Goal: Transaction & Acquisition: Purchase product/service

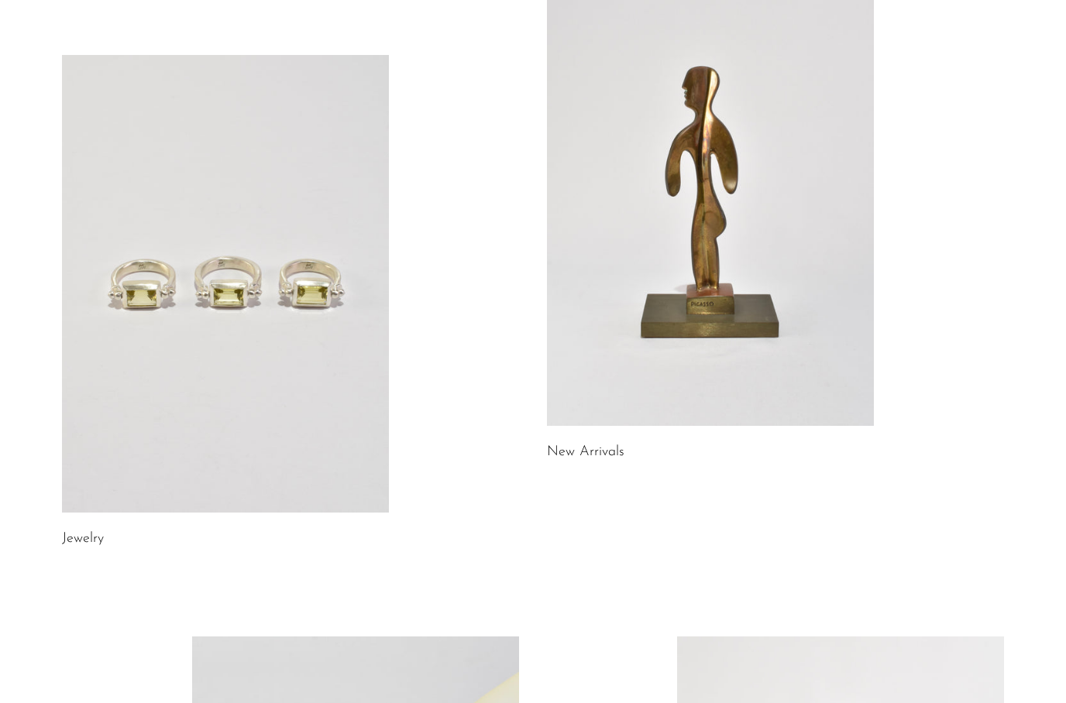
scroll to position [136, 0]
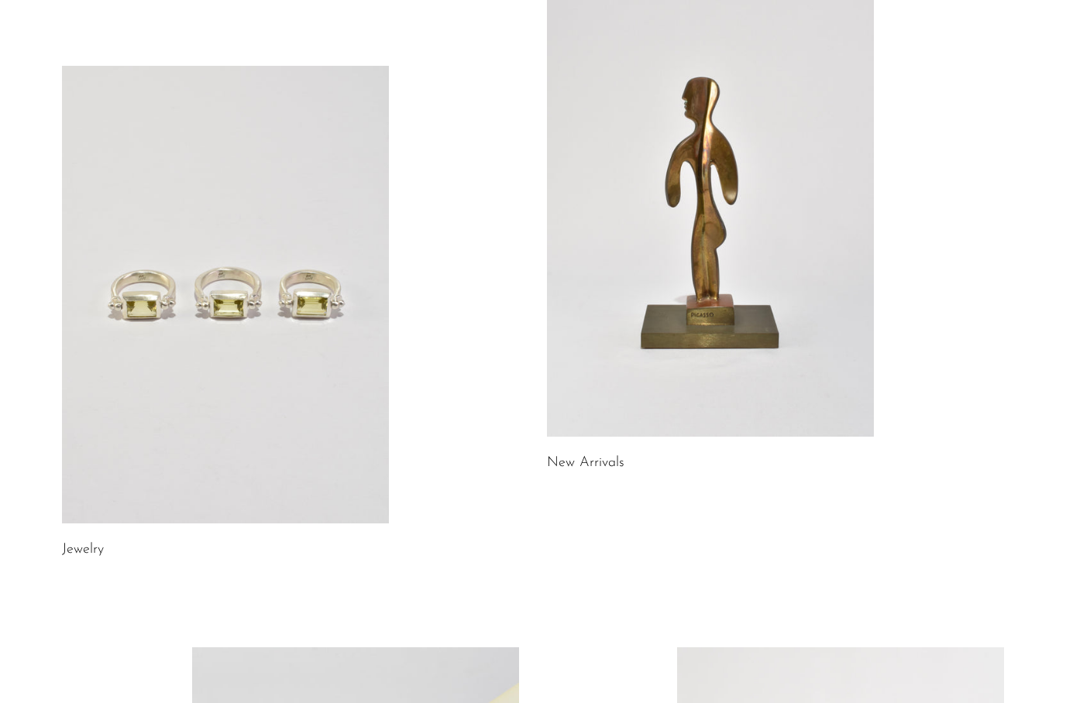
click at [641, 403] on link at bounding box center [710, 208] width 327 height 458
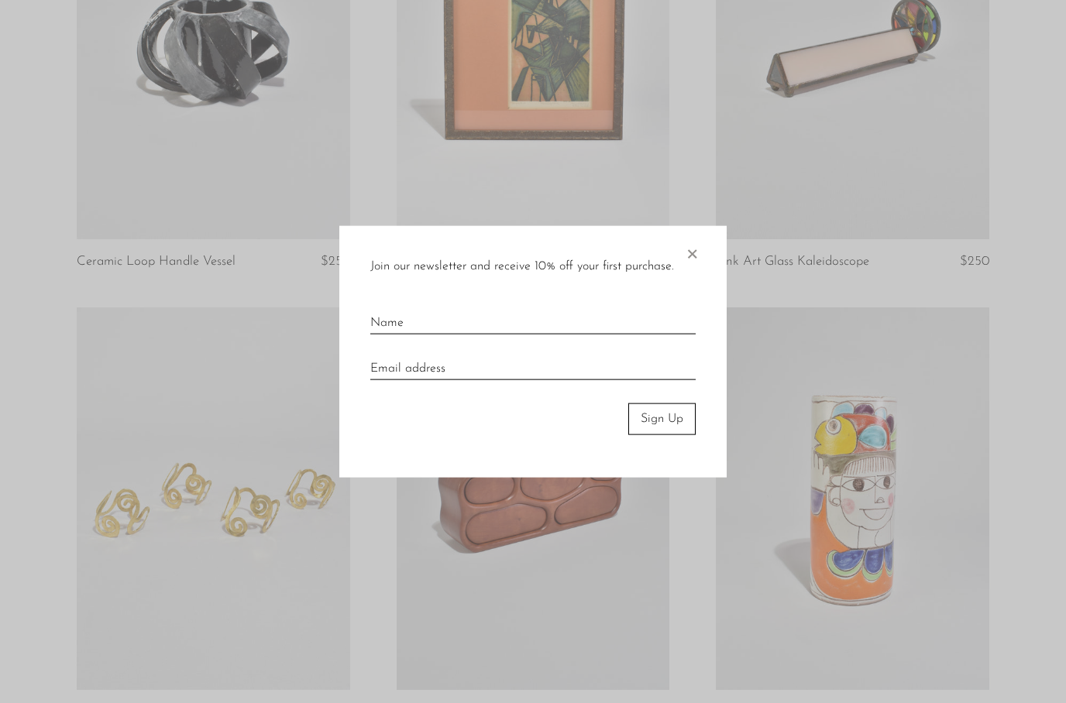
scroll to position [1647, 0]
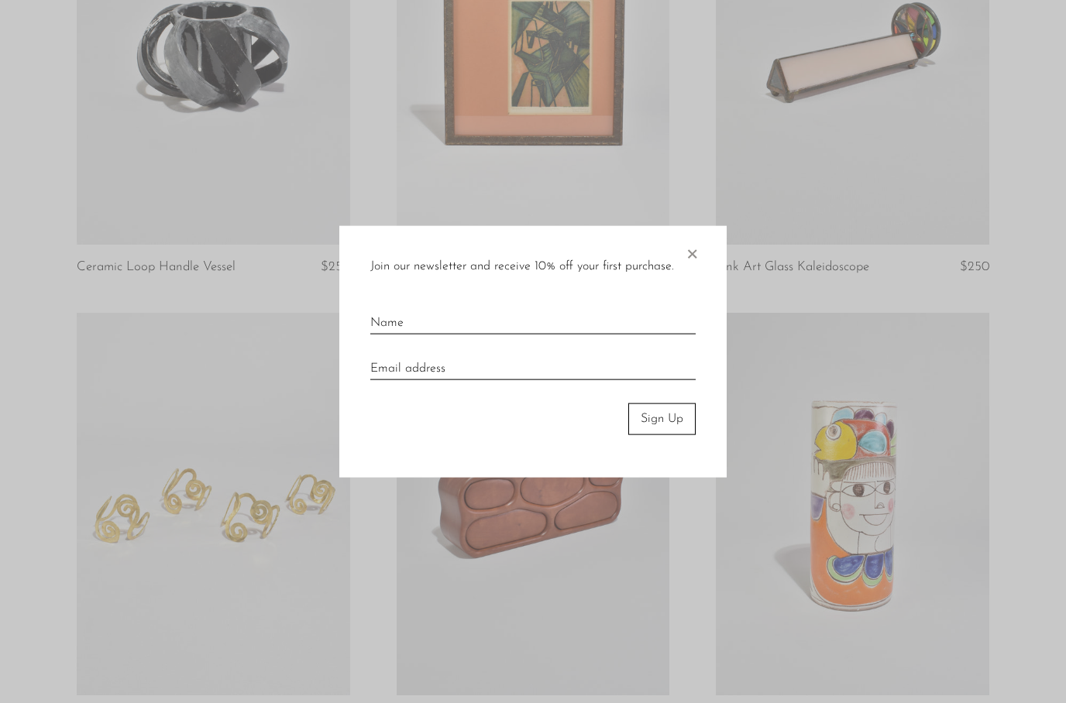
click at [674, 284] on div "Join our newsletter and receive 10% off your first purchase. × Sign Up" at bounding box center [532, 352] width 387 height 252
click at [694, 276] on span "×" at bounding box center [691, 251] width 15 height 50
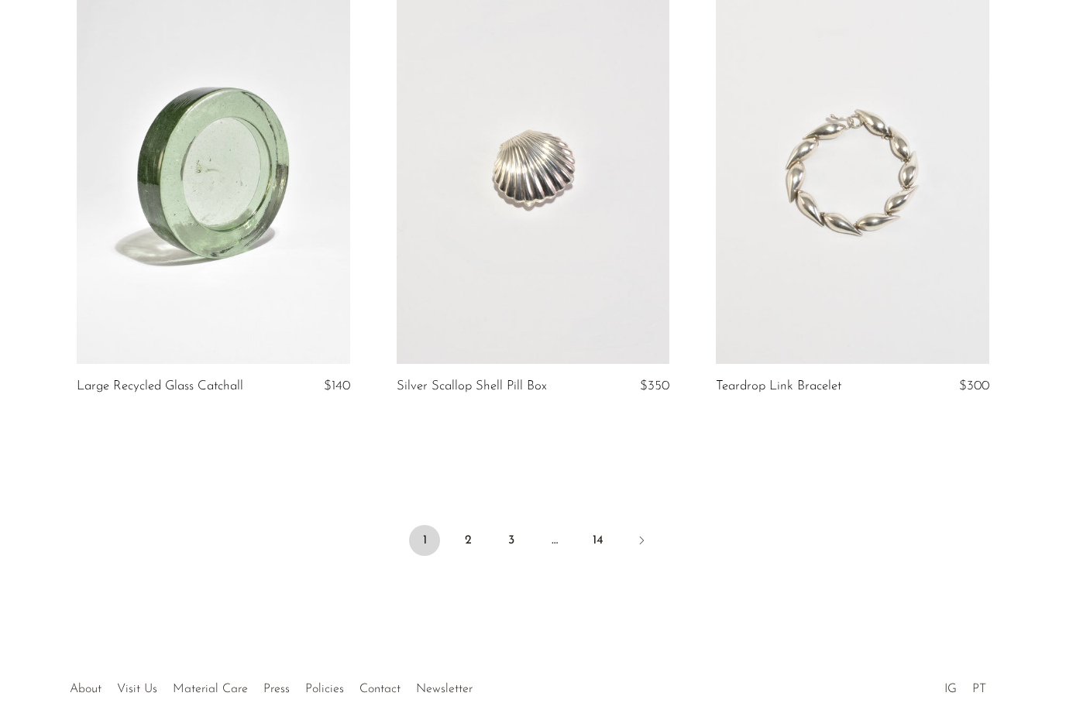
scroll to position [5180, 0]
click at [475, 546] on link "2" at bounding box center [467, 538] width 31 height 31
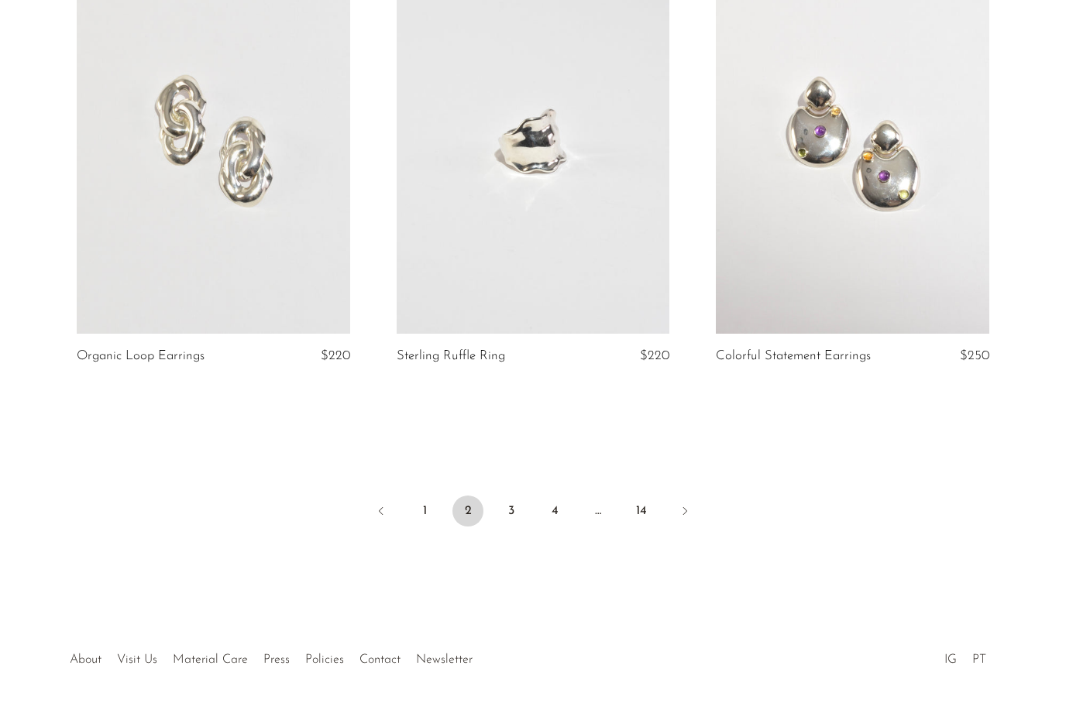
scroll to position [5248, 0]
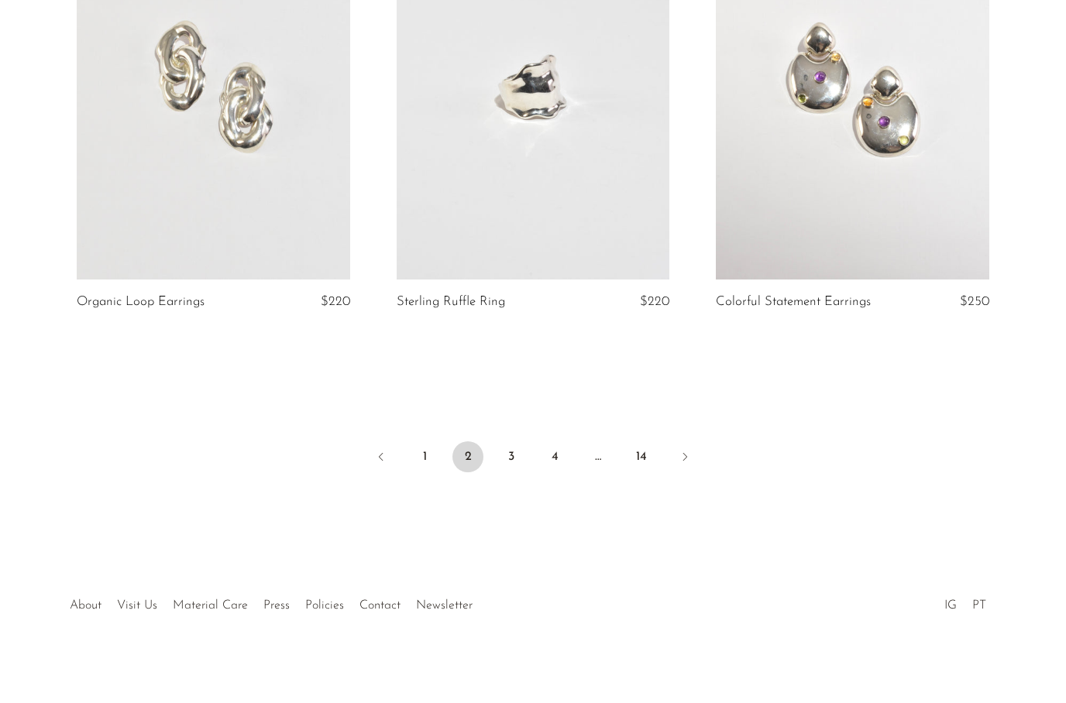
click at [690, 441] on link "Next" at bounding box center [684, 458] width 31 height 34
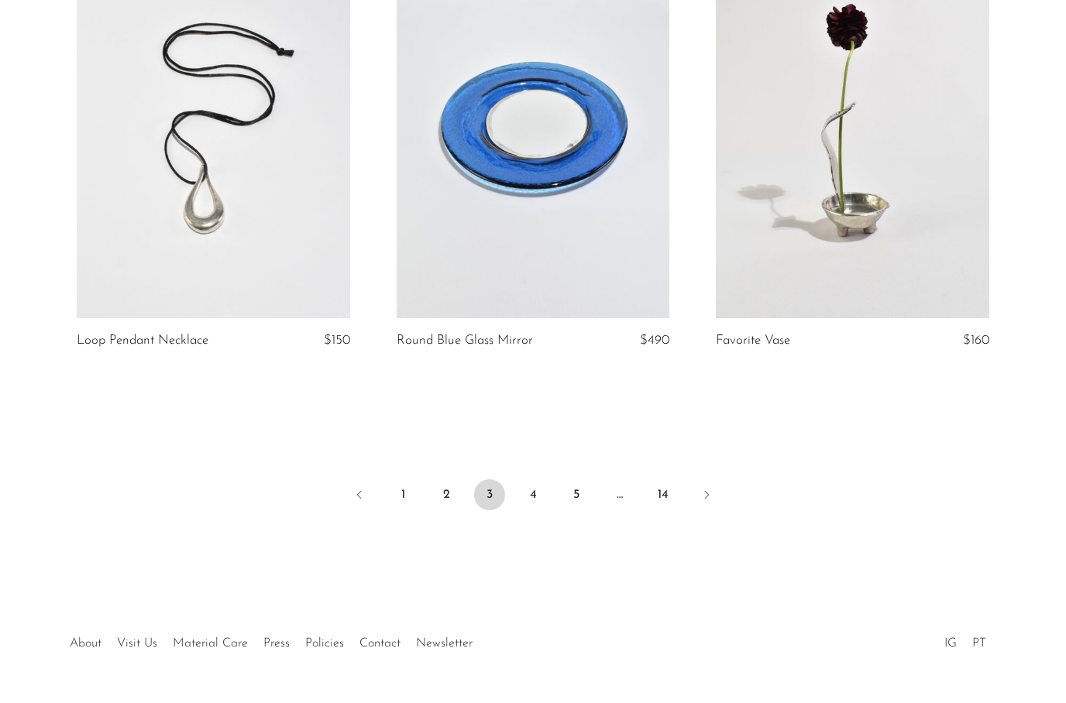
scroll to position [5262, 0]
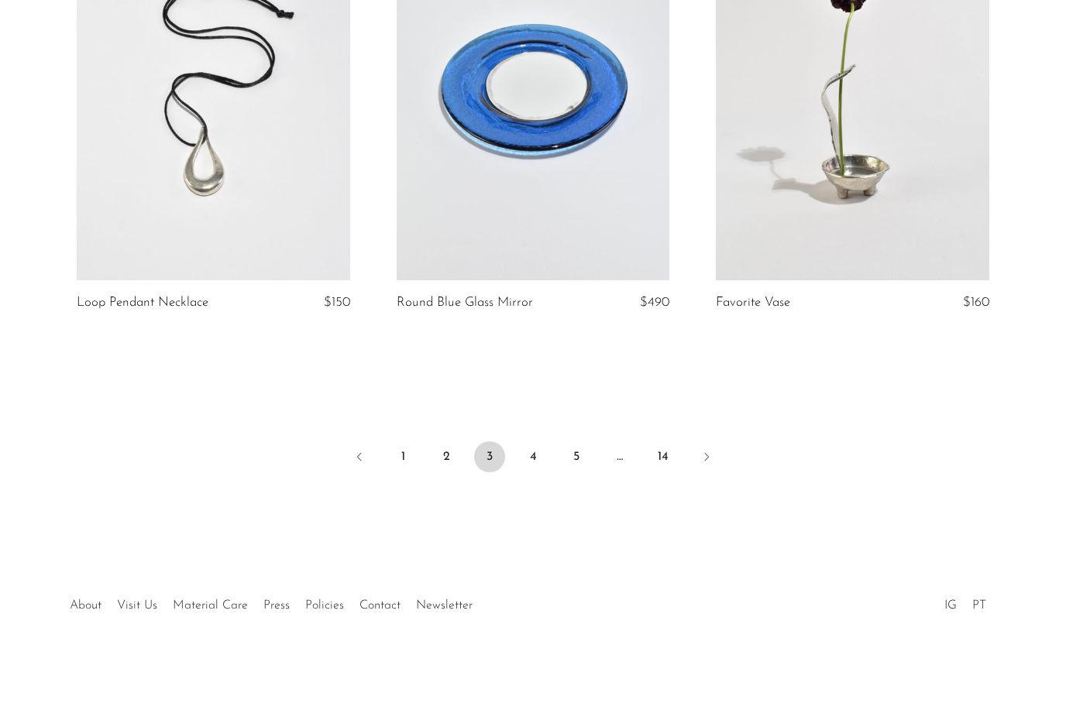
click at [717, 455] on link "Next" at bounding box center [706, 458] width 31 height 34
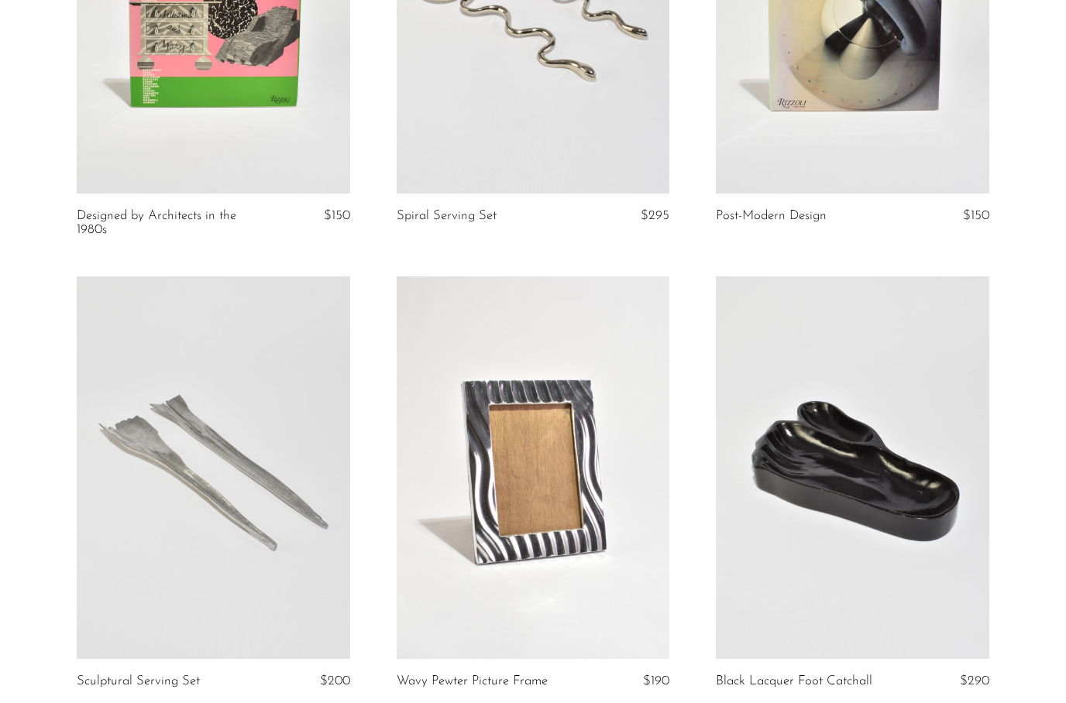
scroll to position [1699, 0]
